Goal: Find contact information: Find contact information

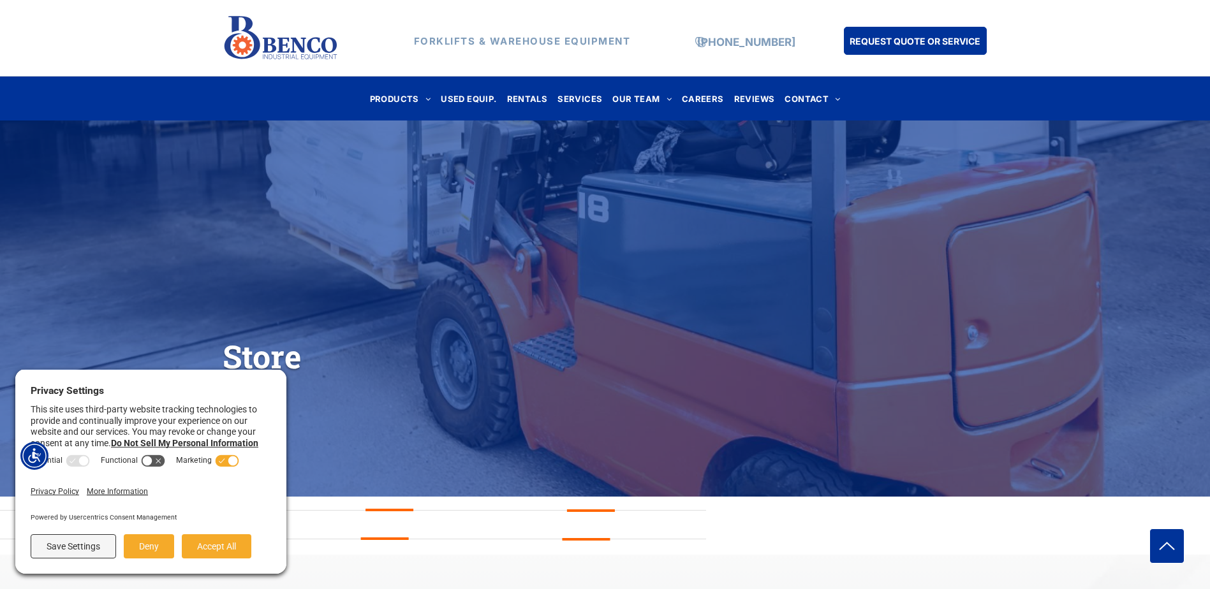
click at [590, 184] on div "Store" at bounding box center [605, 309] width 1210 height 278
click at [137, 552] on button "Deny" at bounding box center [149, 547] width 50 height 24
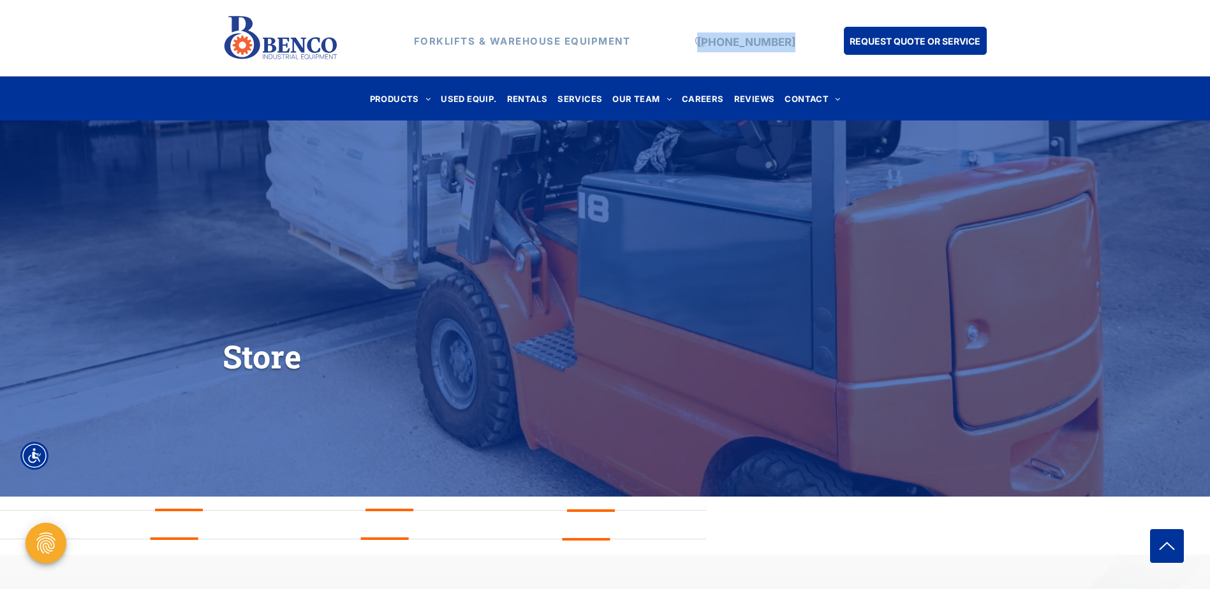
drag, startPoint x: 798, startPoint y: 38, endPoint x: 697, endPoint y: 42, distance: 100.9
click at [697, 42] on div "FORKLIFTS & WAREHOUSE EQUIPMENT (888) 946-8236 REQUEST QUOTE OR SERVICE" at bounding box center [606, 38] width 766 height 55
copy div "[PHONE_NUMBER]"
click at [594, 103] on span "SERVICES" at bounding box center [580, 98] width 45 height 17
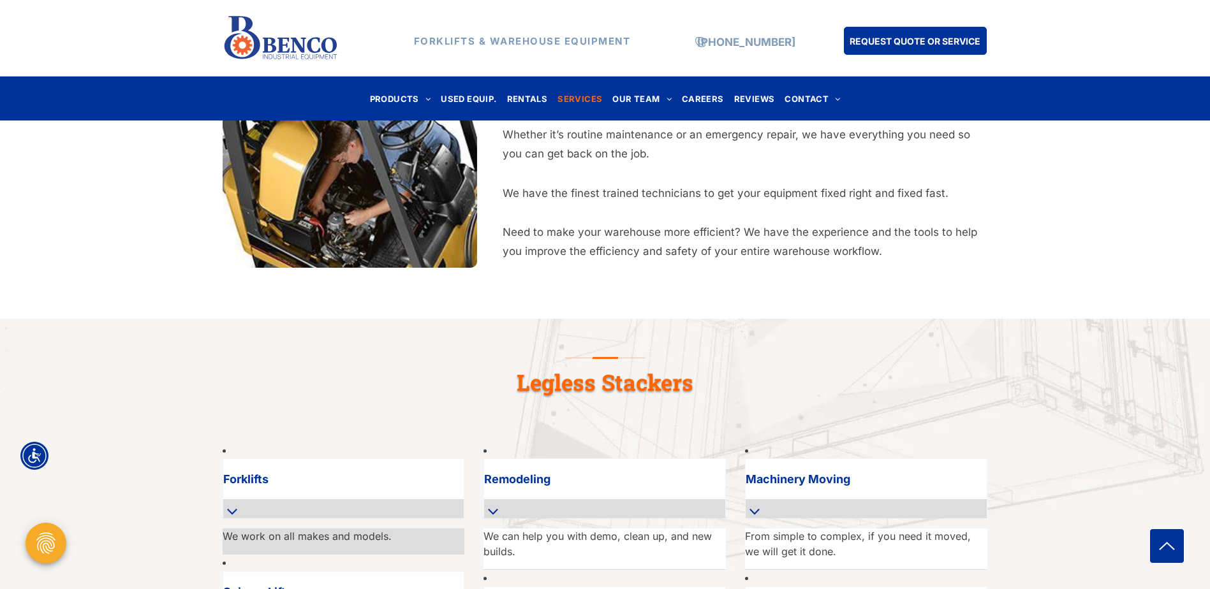
scroll to position [319, 0]
